Goal: Information Seeking & Learning: Understand process/instructions

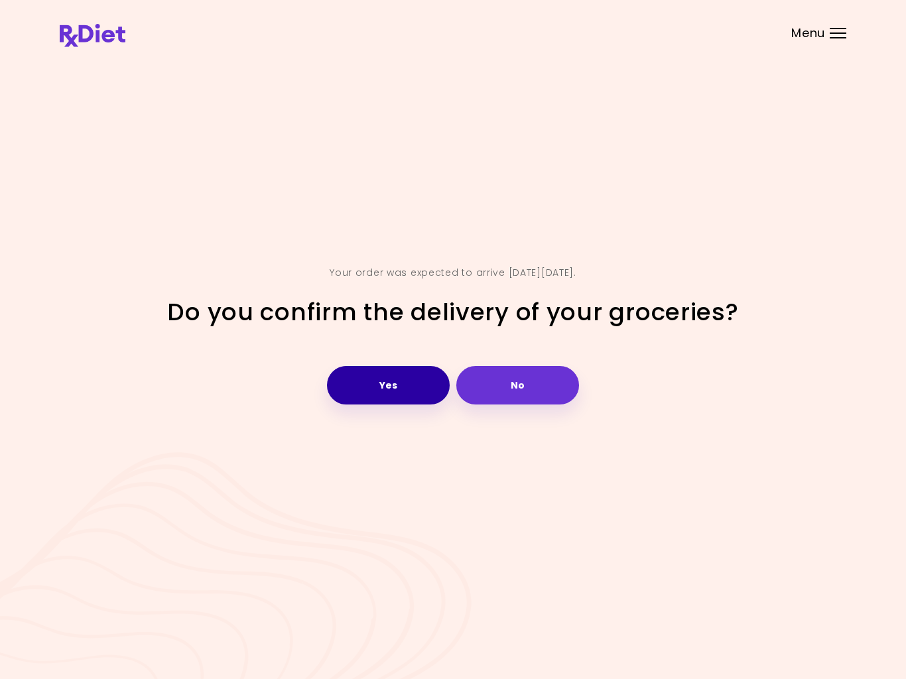
click at [401, 393] on button "Yes" at bounding box center [388, 385] width 123 height 38
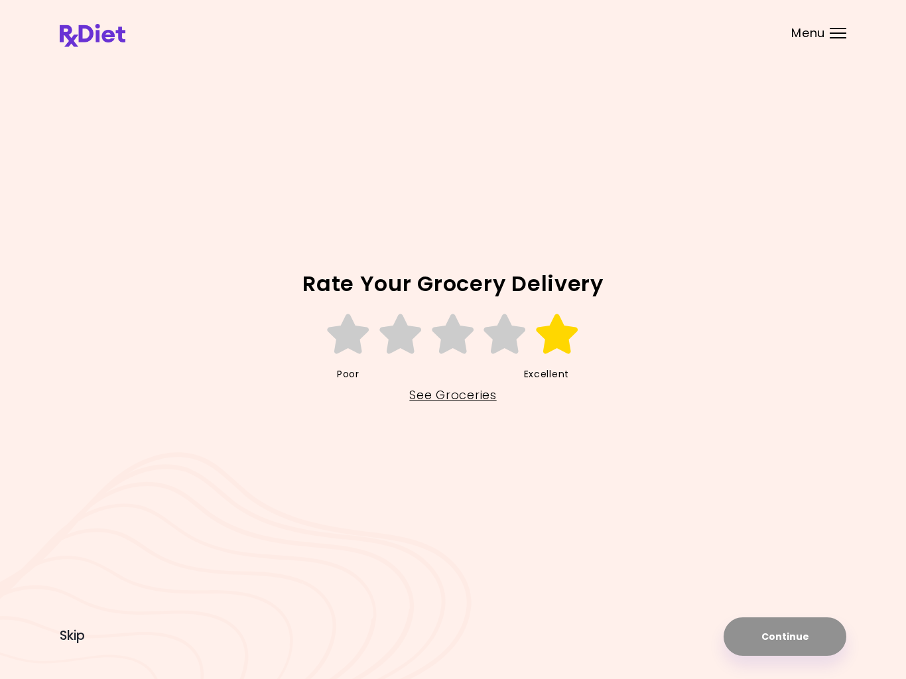
click at [545, 352] on icon at bounding box center [558, 334] width 46 height 40
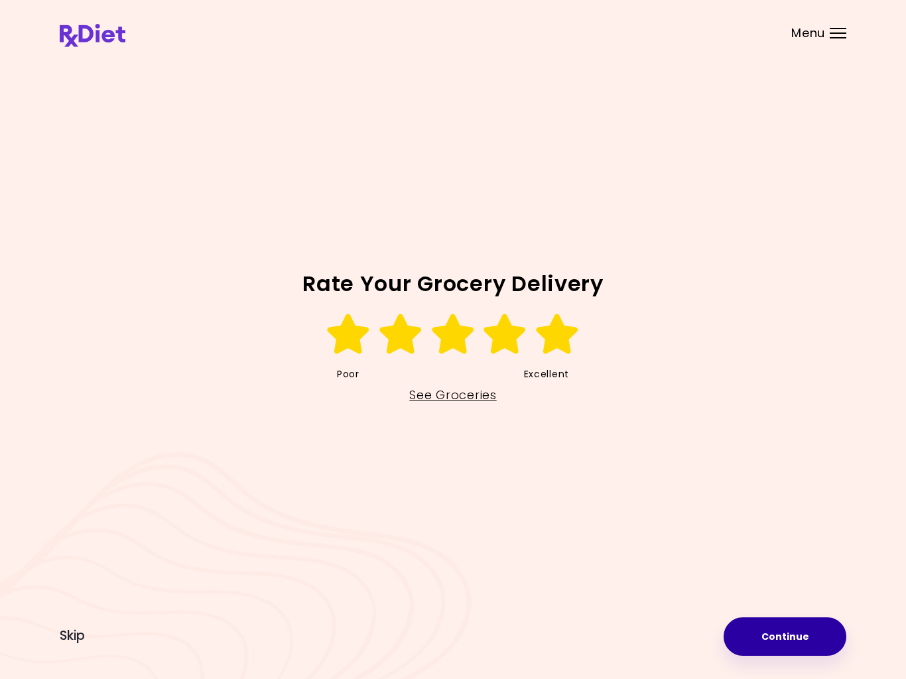
click at [796, 642] on button "Continue" at bounding box center [785, 637] width 123 height 38
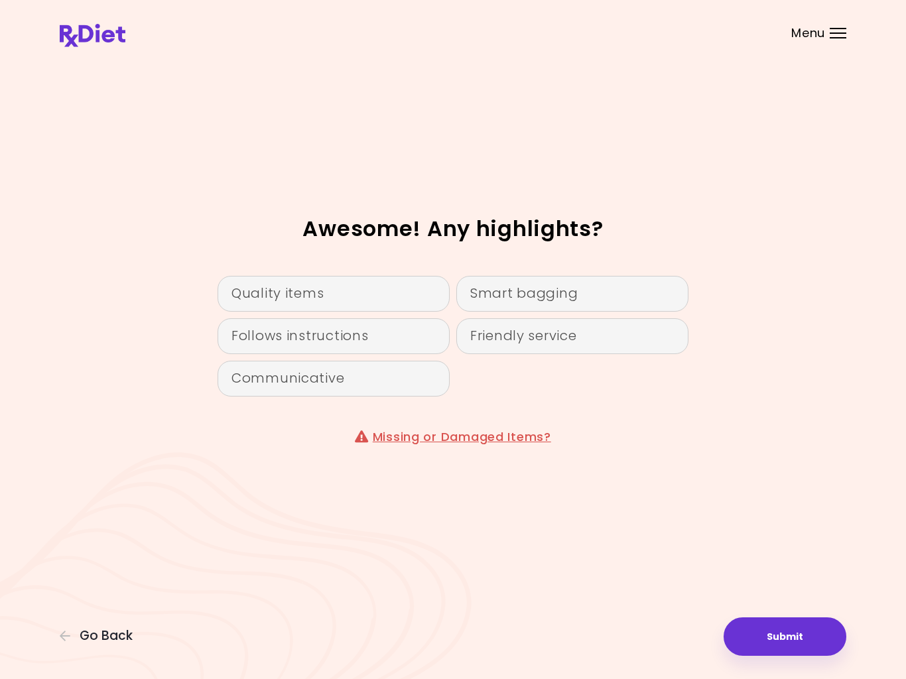
click at [509, 292] on div "Smart bagging" at bounding box center [572, 294] width 232 height 36
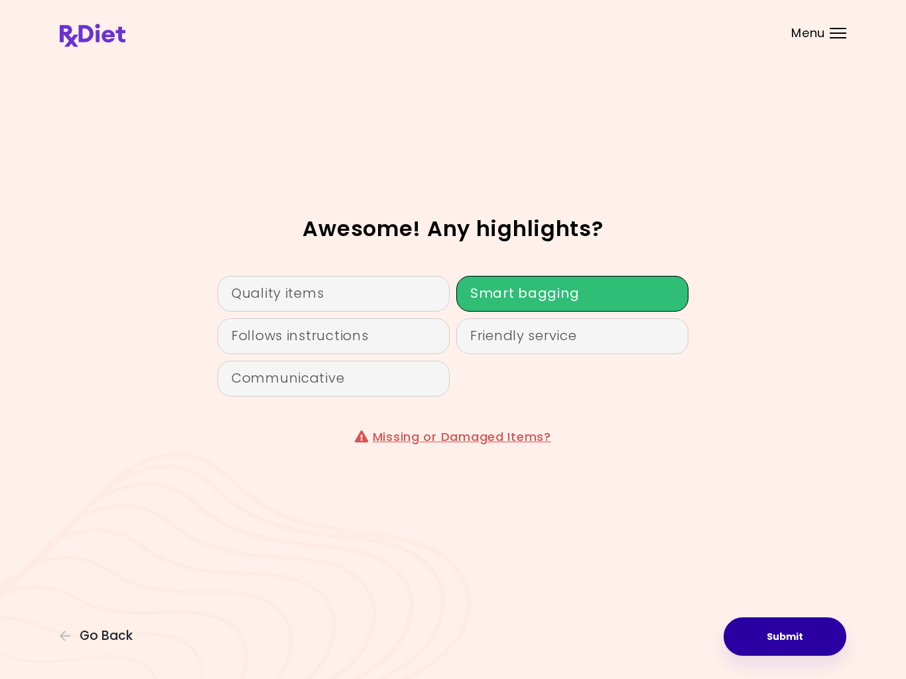
click at [787, 640] on button "Submit" at bounding box center [785, 637] width 123 height 38
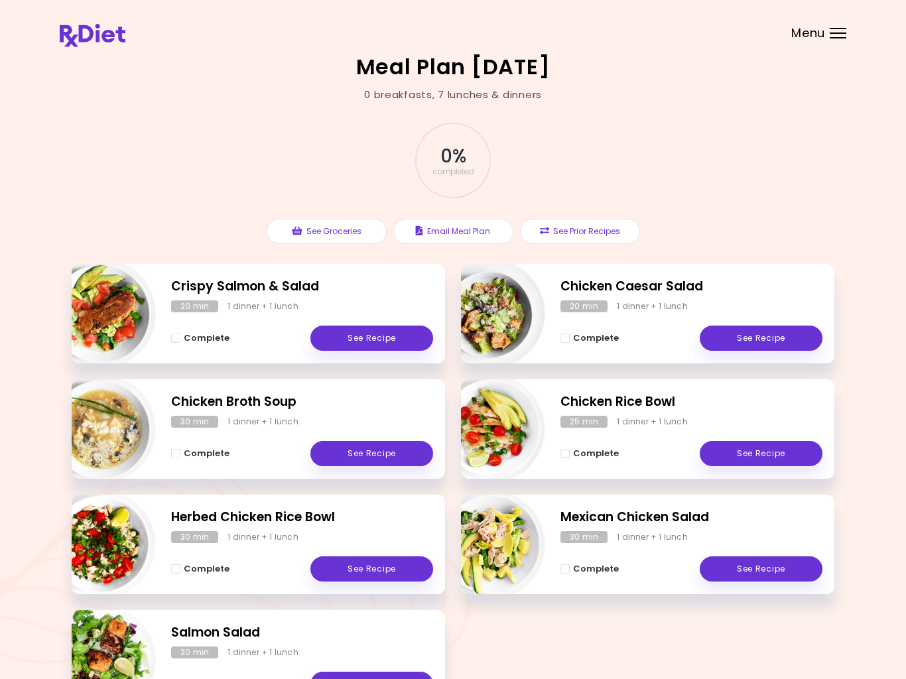
click at [338, 233] on button "See Groceries" at bounding box center [327, 231] width 120 height 25
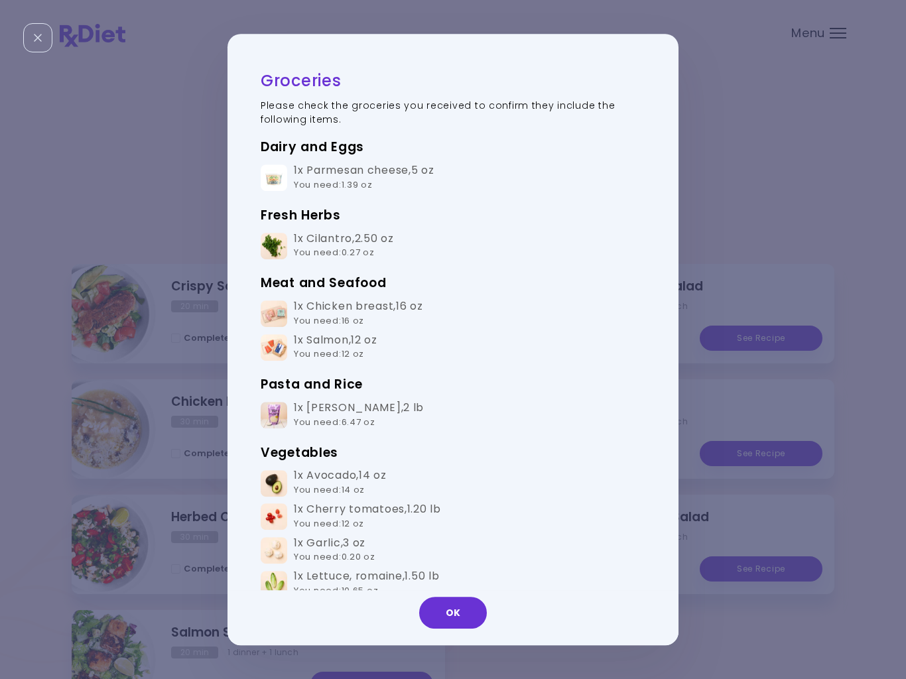
click at [454, 615] on button "OK" at bounding box center [453, 613] width 68 height 32
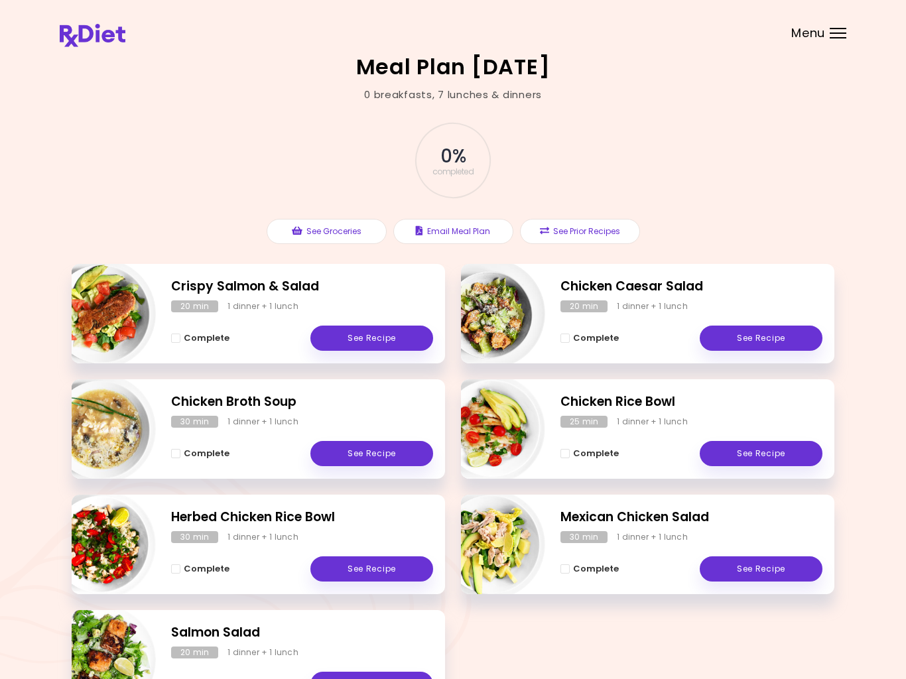
click at [254, 295] on div "Crispy Salmon & Salad 20 min 1 dinner + 1 lunch Complete See Recipe" at bounding box center [258, 313] width 373 height 99
click at [391, 340] on link "See Recipe" at bounding box center [371, 338] width 123 height 25
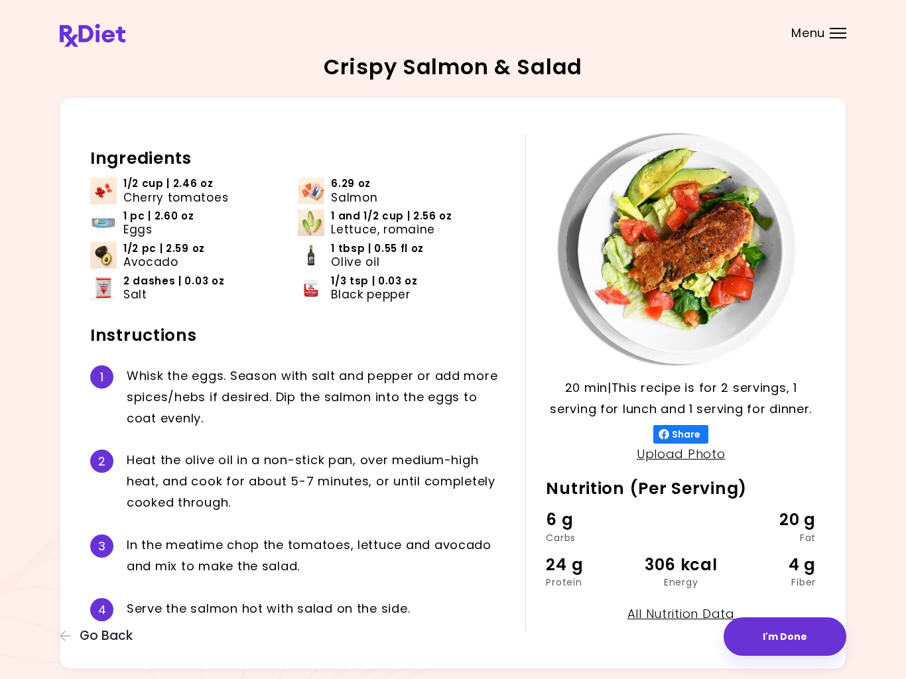
scroll to position [38, 0]
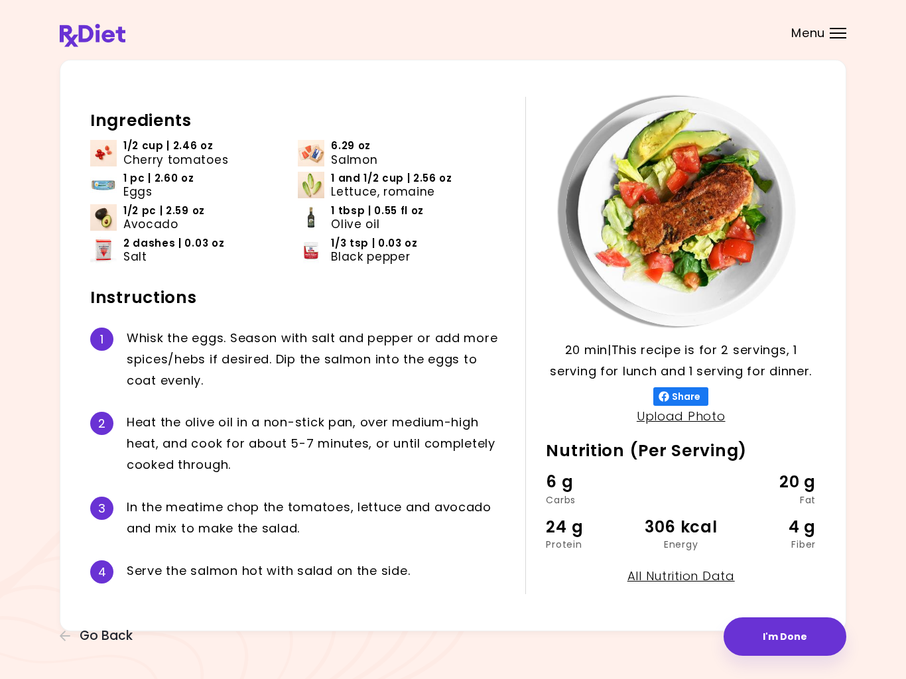
click at [786, 640] on button "I'm Done" at bounding box center [785, 637] width 123 height 38
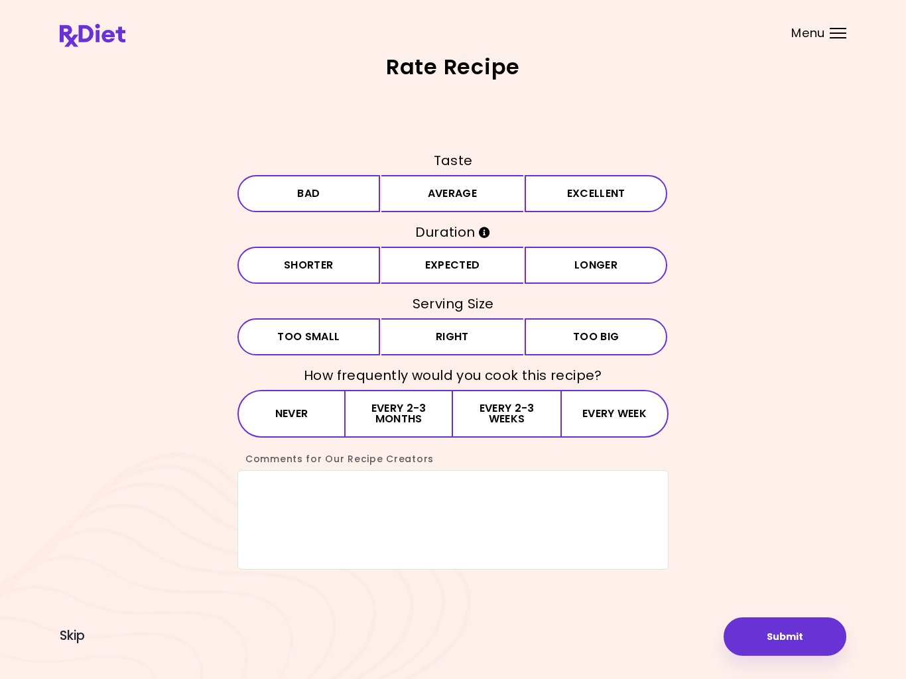
click at [80, 642] on span "Skip" at bounding box center [72, 636] width 25 height 15
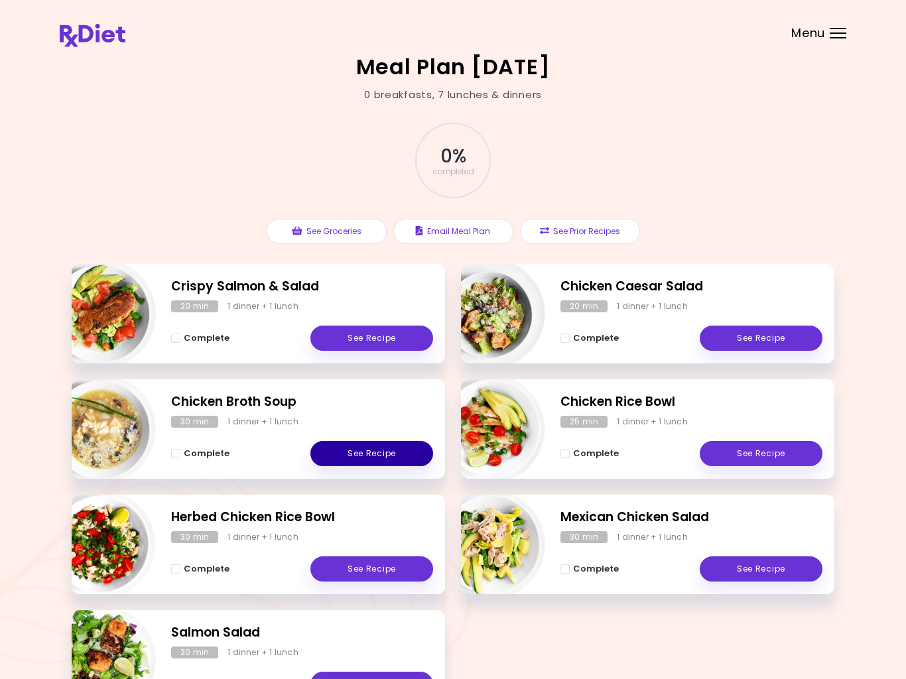
click at [378, 462] on link "See Recipe" at bounding box center [371, 453] width 123 height 25
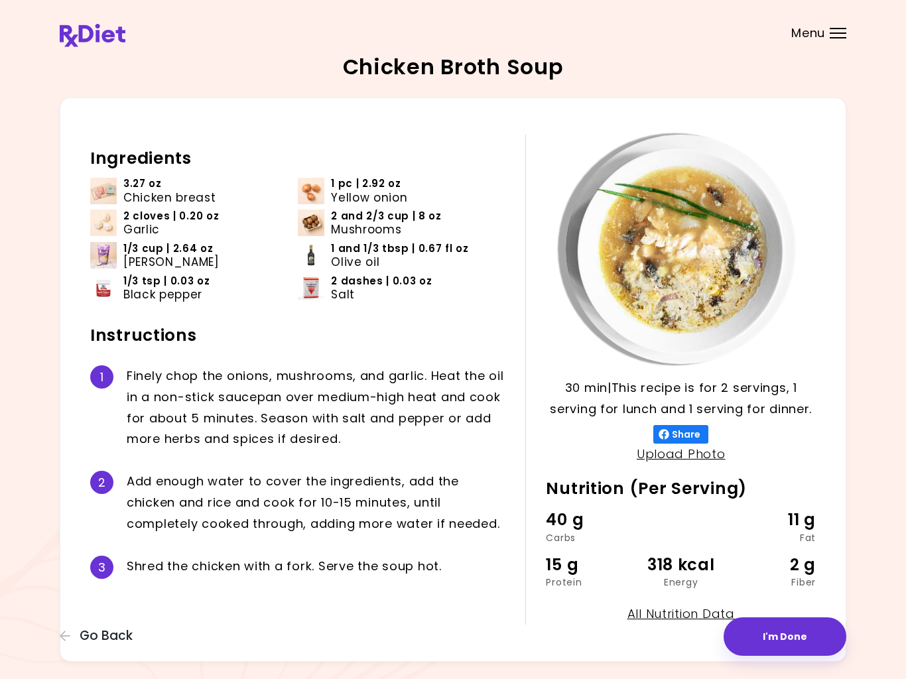
click at [799, 641] on button "I'm Done" at bounding box center [785, 637] width 123 height 38
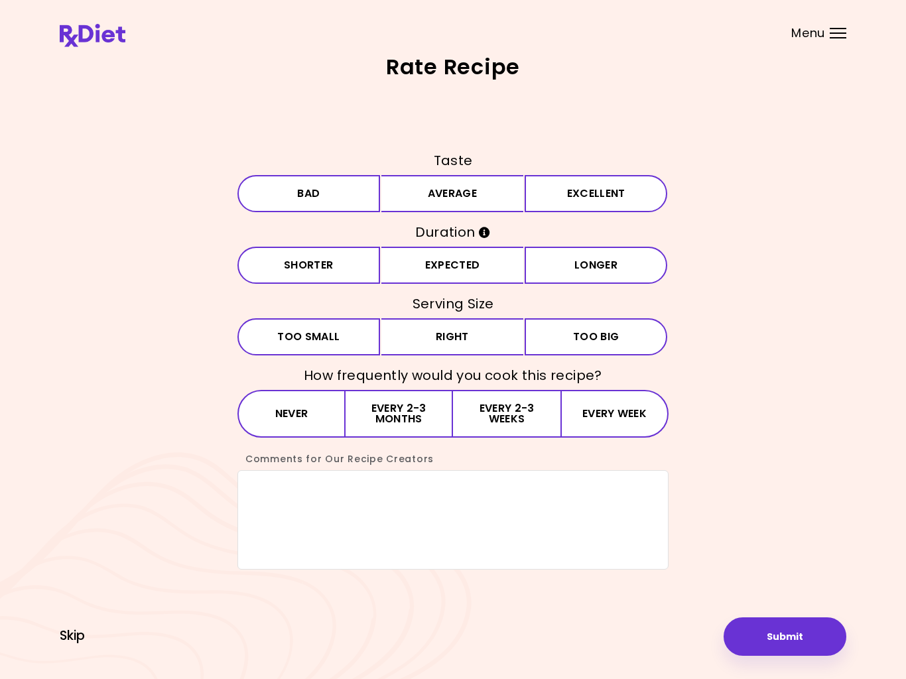
click at [79, 635] on span "Skip" at bounding box center [72, 636] width 25 height 15
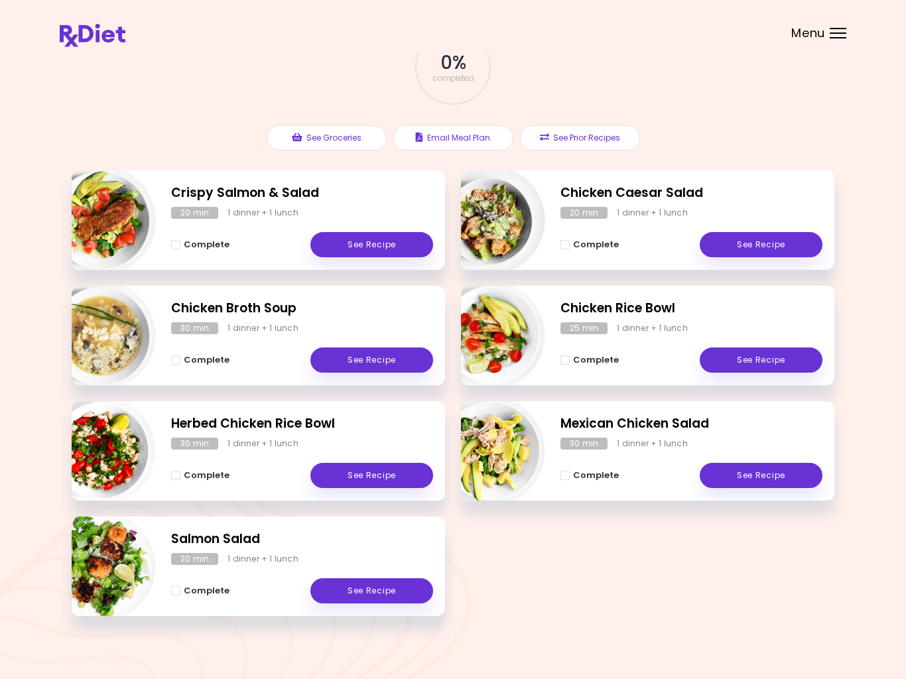
scroll to position [102, 0]
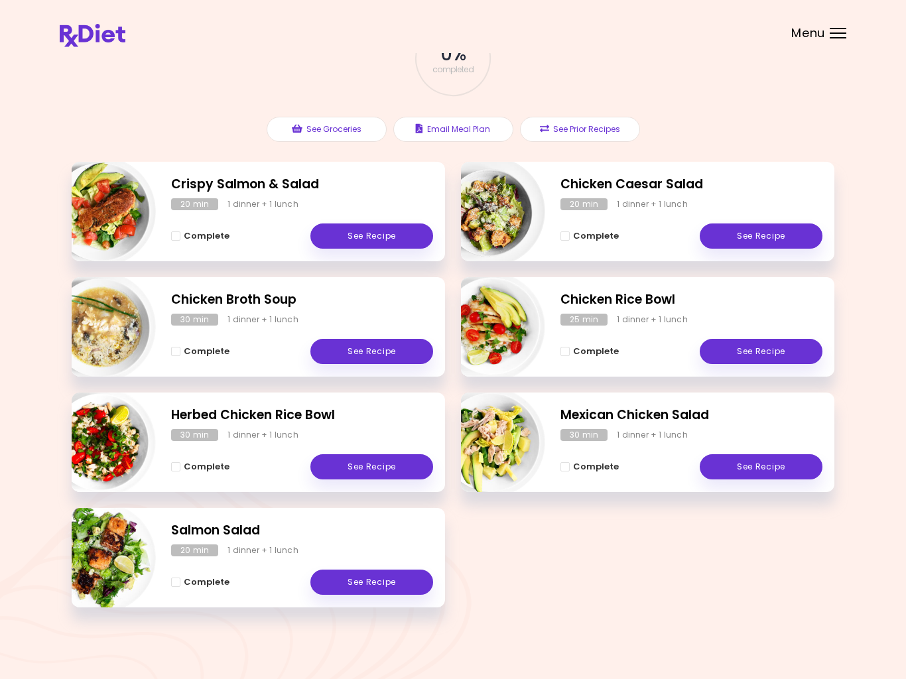
click at [375, 462] on link "See Recipe" at bounding box center [371, 466] width 123 height 25
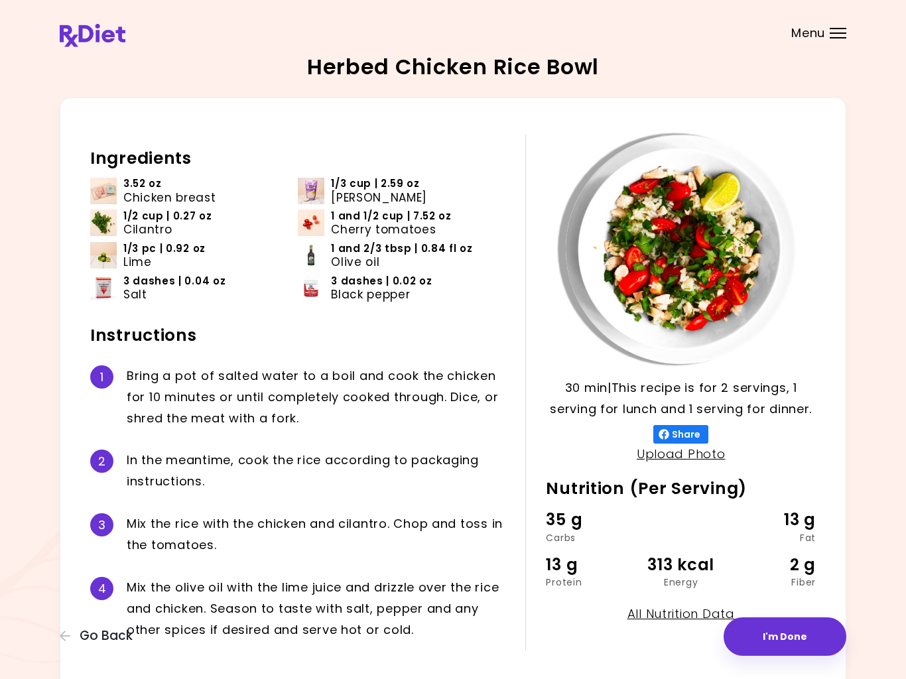
click at [805, 655] on button "I'm Done" at bounding box center [785, 637] width 123 height 38
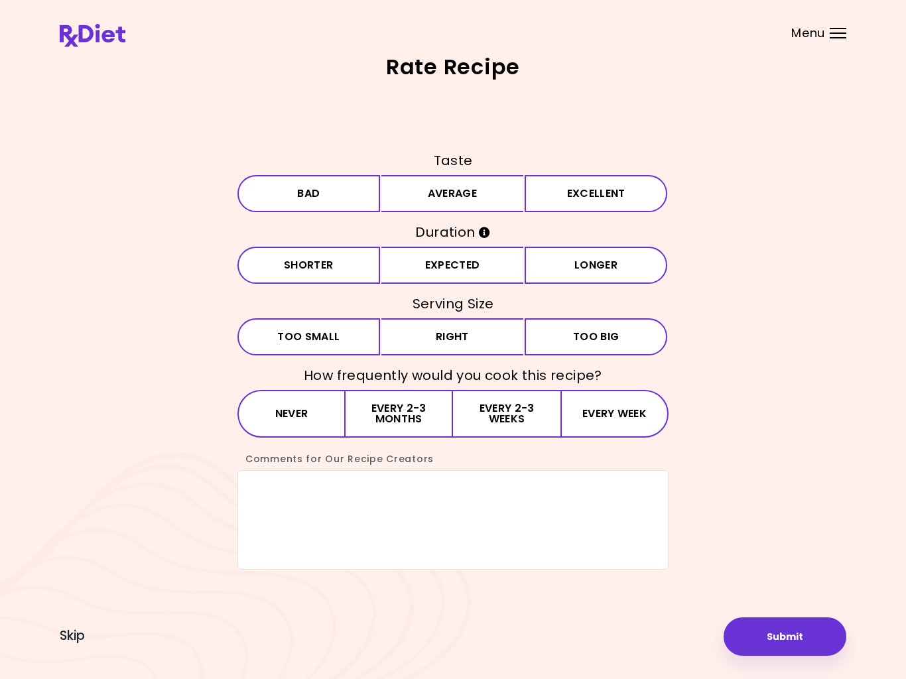
click at [76, 643] on span "Skip" at bounding box center [72, 636] width 25 height 15
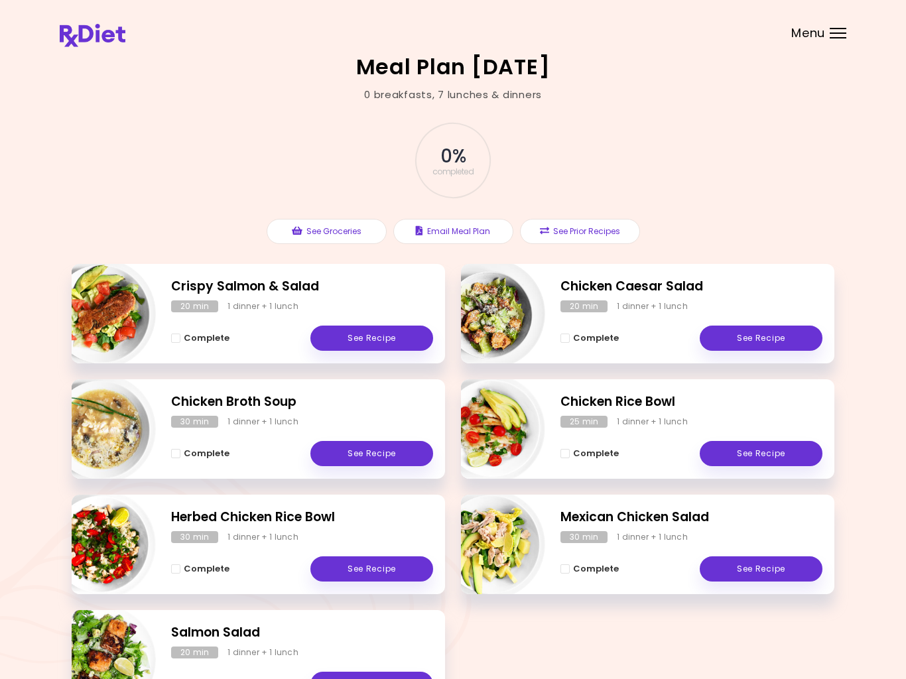
click at [372, 340] on link "See Recipe" at bounding box center [371, 338] width 123 height 25
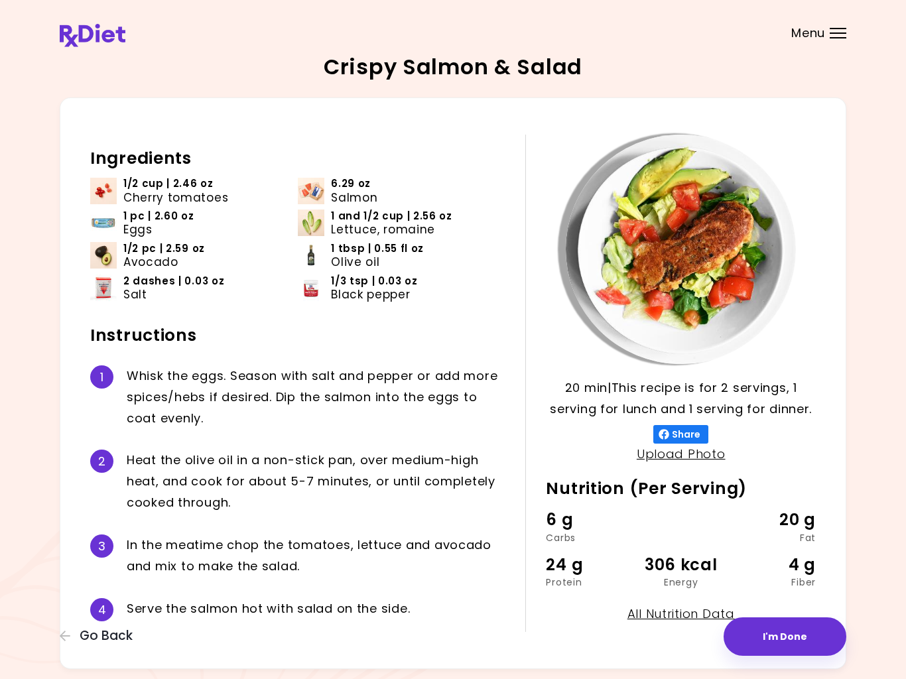
click at [805, 643] on button "I'm Done" at bounding box center [785, 637] width 123 height 38
